Goal: Check status: Check status

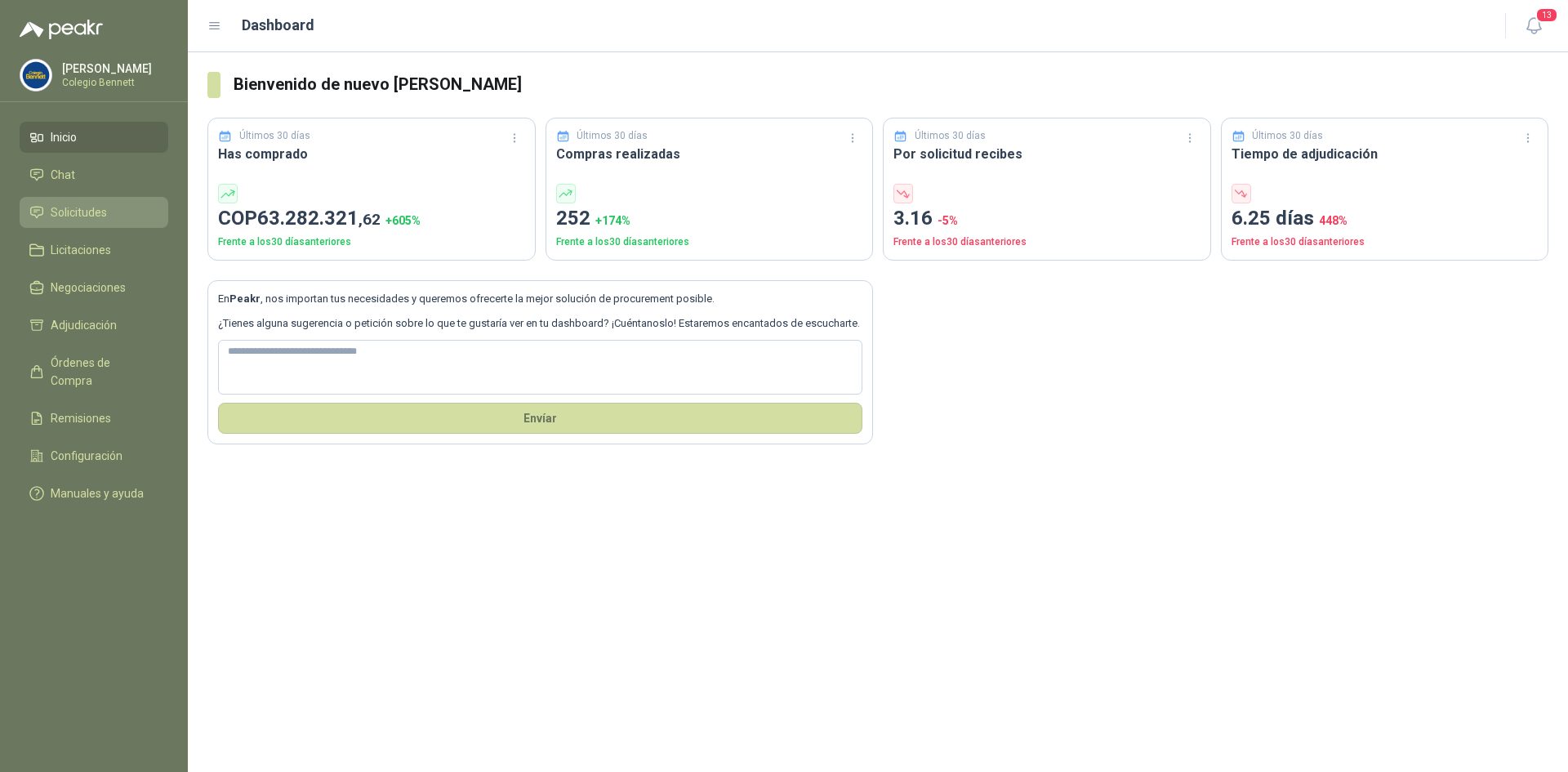
click at [73, 208] on span "Solicitudes" at bounding box center [78, 212] width 56 height 18
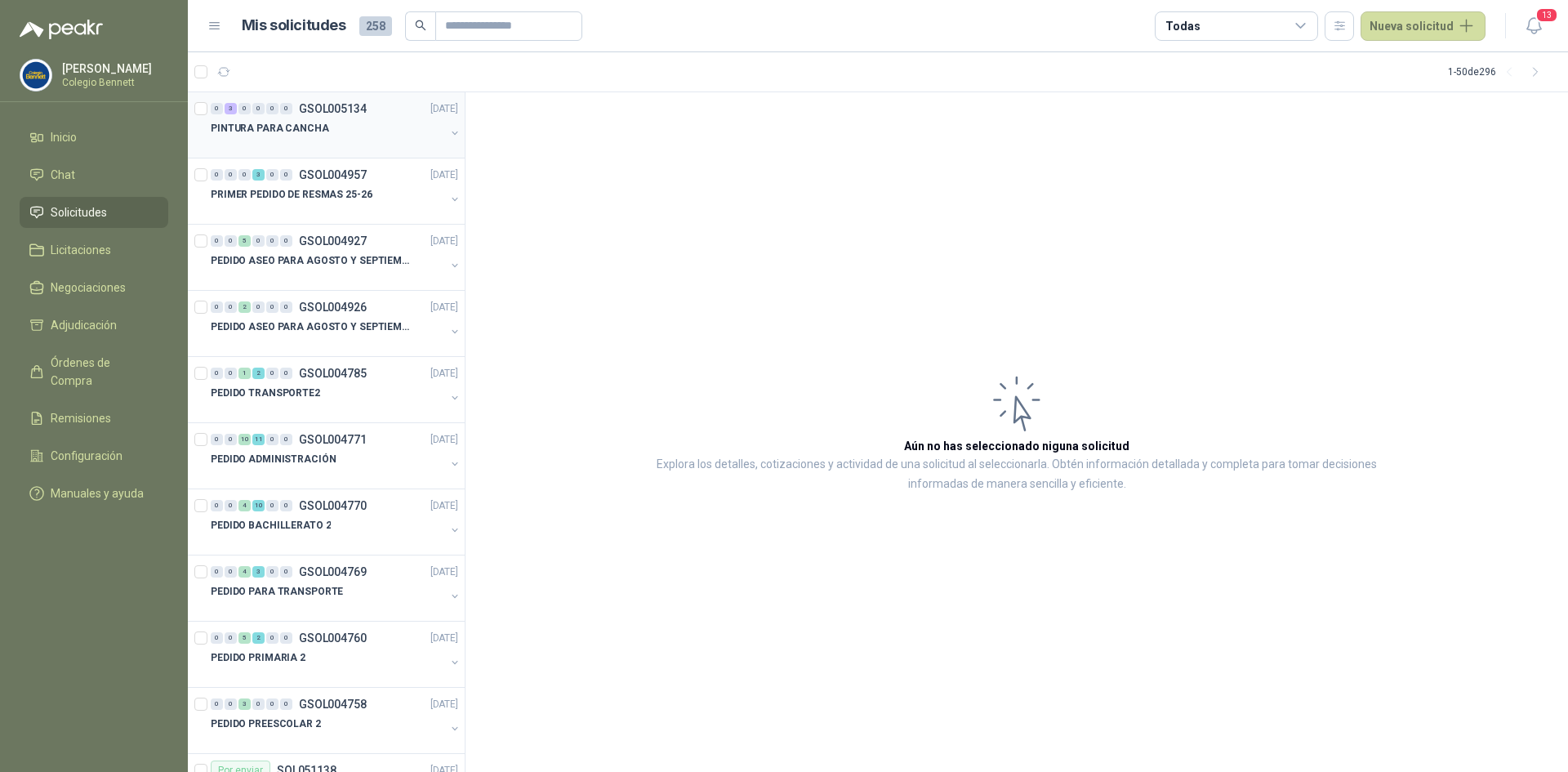
click at [322, 118] on div "PINTURA PARA CANCHA" at bounding box center [328, 128] width 235 height 20
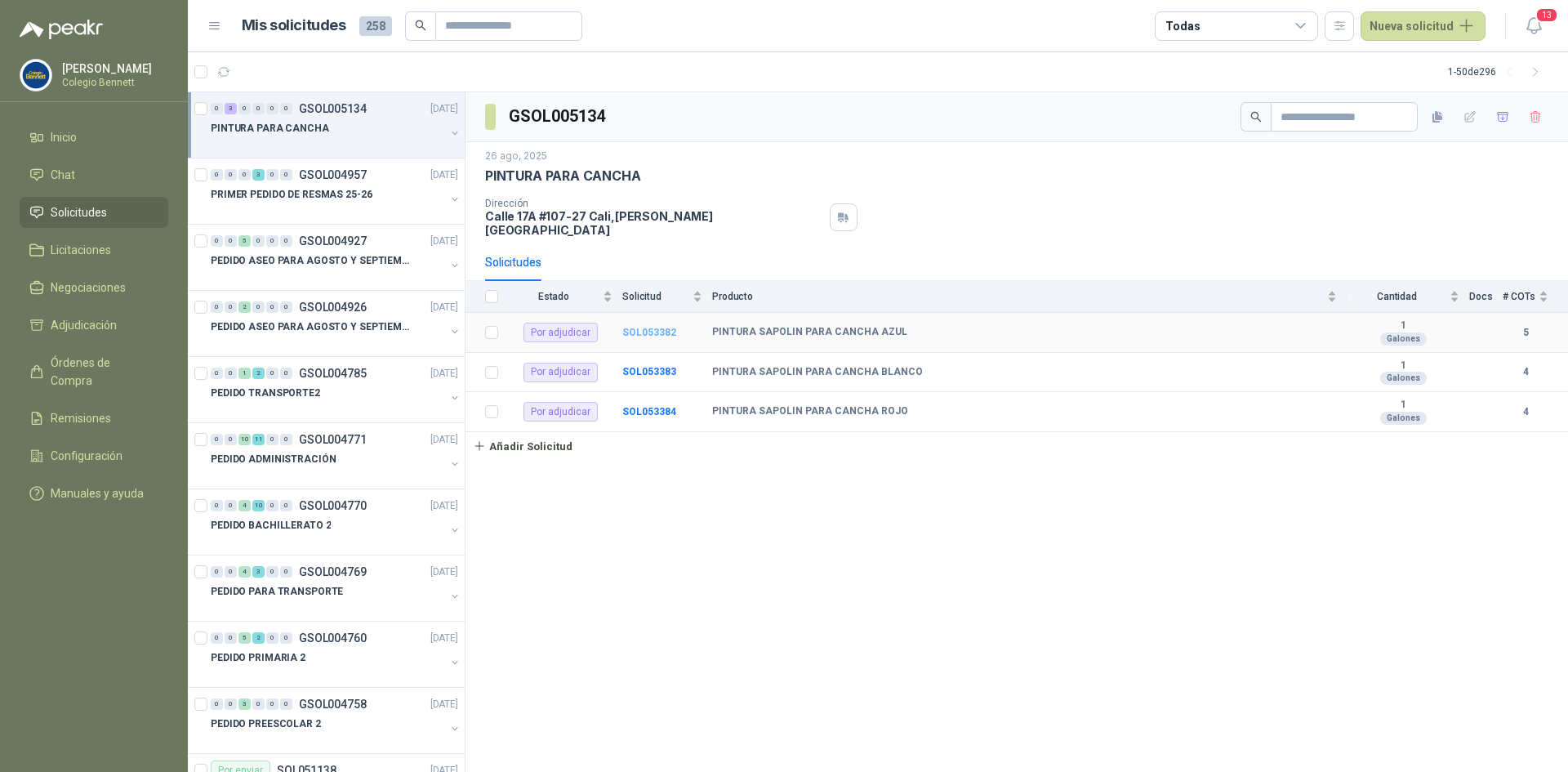
click at [634, 327] on b "SOL053382" at bounding box center [649, 332] width 54 height 12
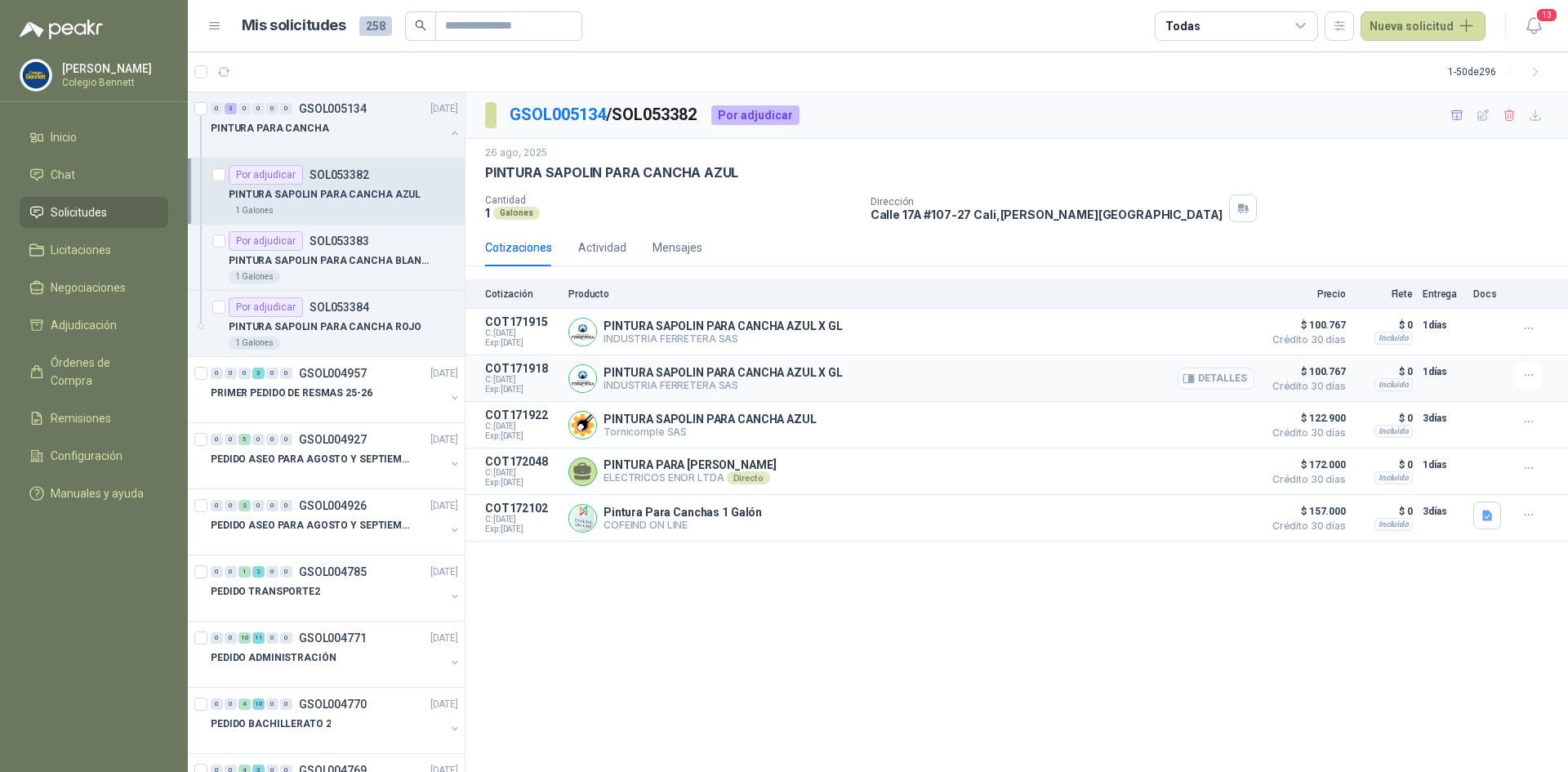
click at [1226, 377] on button "Detalles" at bounding box center [1216, 378] width 76 height 22
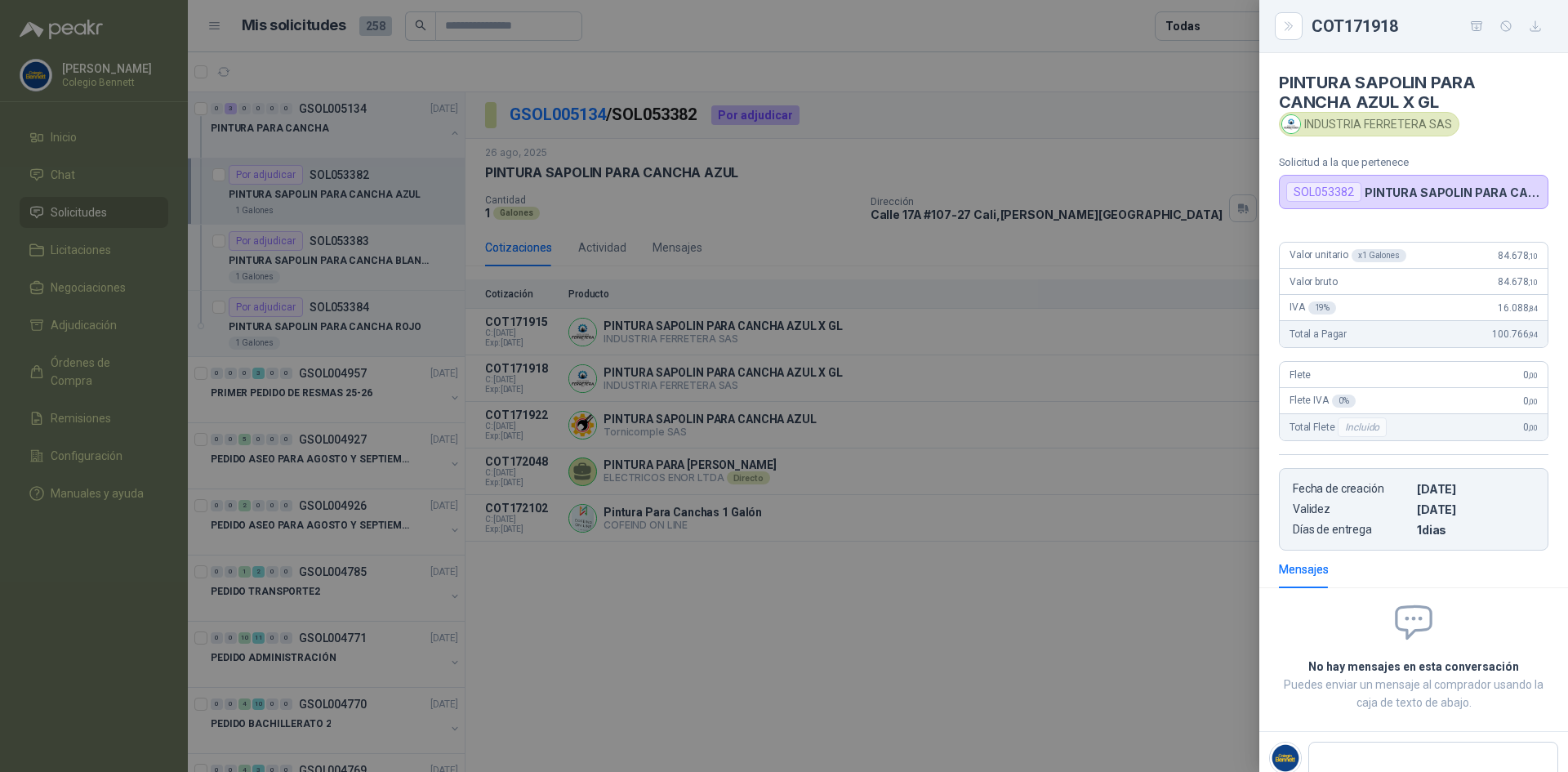
click at [1051, 426] on div at bounding box center [784, 386] width 1568 height 772
